Goal: Information Seeking & Learning: Check status

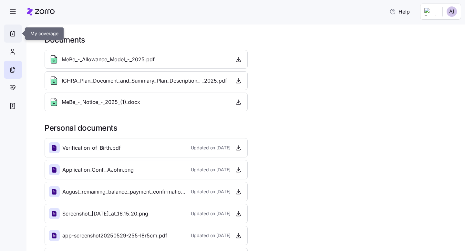
click at [15, 33] on icon at bounding box center [13, 34] width 4 height 5
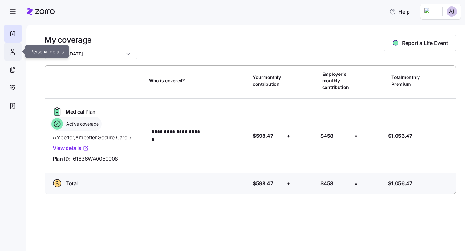
click at [13, 56] on div at bounding box center [13, 52] width 18 height 18
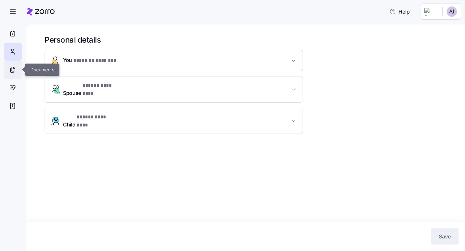
click at [11, 74] on div at bounding box center [13, 70] width 18 height 18
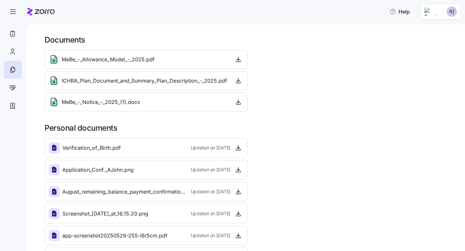
click at [97, 60] on span "MeBe_-_Allowance_Model_-_2025.pdf" at bounding box center [108, 59] width 93 height 8
click at [16, 88] on icon at bounding box center [12, 88] width 7 height 8
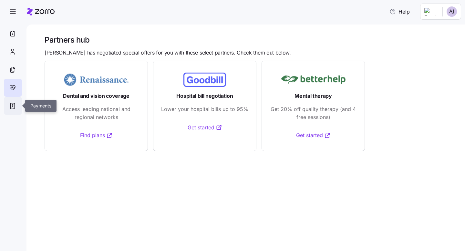
click at [7, 108] on div at bounding box center [13, 106] width 18 height 18
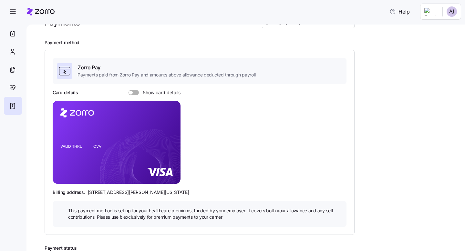
scroll to position [18, 0]
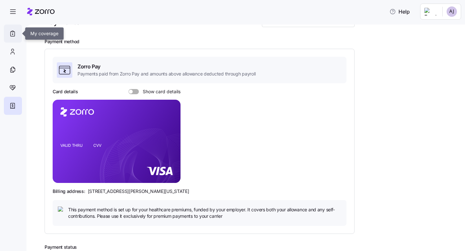
click at [17, 33] on div at bounding box center [13, 34] width 18 height 18
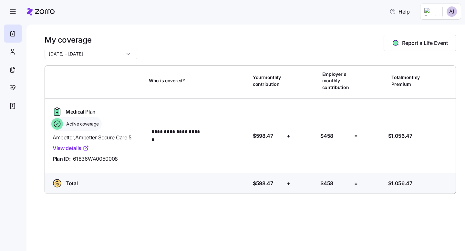
click at [83, 55] on input "[DATE] - [DATE]" at bounding box center [91, 54] width 93 height 10
click at [175, 60] on div at bounding box center [250, 62] width 411 height 6
drag, startPoint x: 273, startPoint y: 182, endPoint x: 246, endPoint y: 179, distance: 27.5
click at [246, 179] on div "Total Who is covered? Your contribution: $598.47 + Employer's contribution: $45…" at bounding box center [249, 182] width 405 height 15
click at [6, 52] on div at bounding box center [13, 52] width 18 height 18
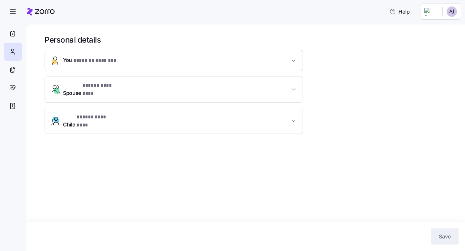
click at [1, 37] on nav at bounding box center [13, 136] width 26 height 230
click at [11, 35] on icon at bounding box center [12, 34] width 7 height 8
